Goal: Task Accomplishment & Management: Manage account settings

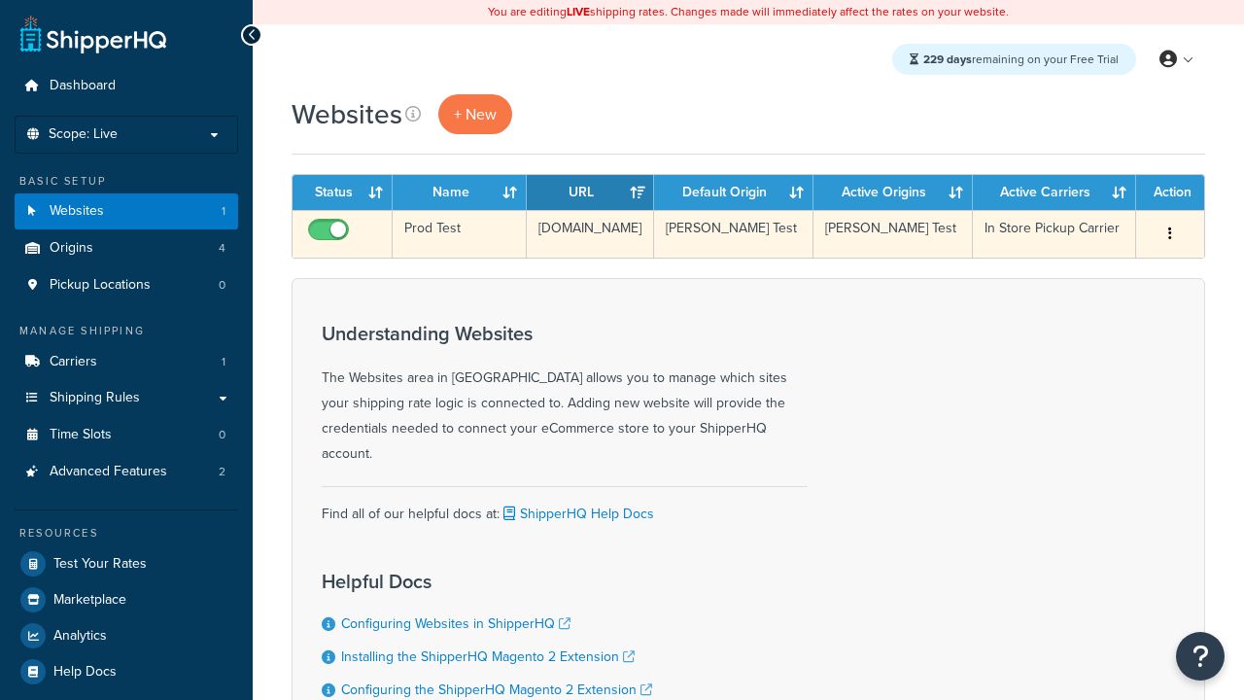
click at [331, 234] on input "checkbox" at bounding box center [330, 235] width 53 height 24
checkbox input "false"
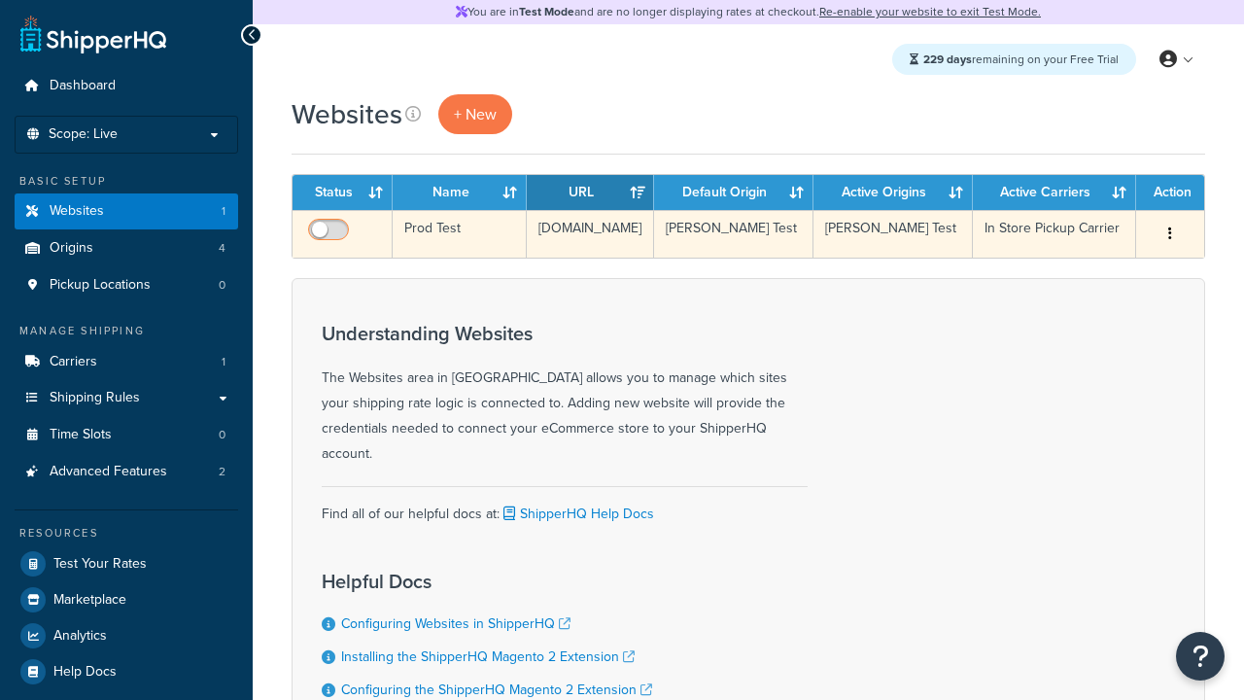
click at [331, 234] on input "checkbox" at bounding box center [330, 235] width 53 height 24
checkbox input "true"
